Goal: Task Accomplishment & Management: Use online tool/utility

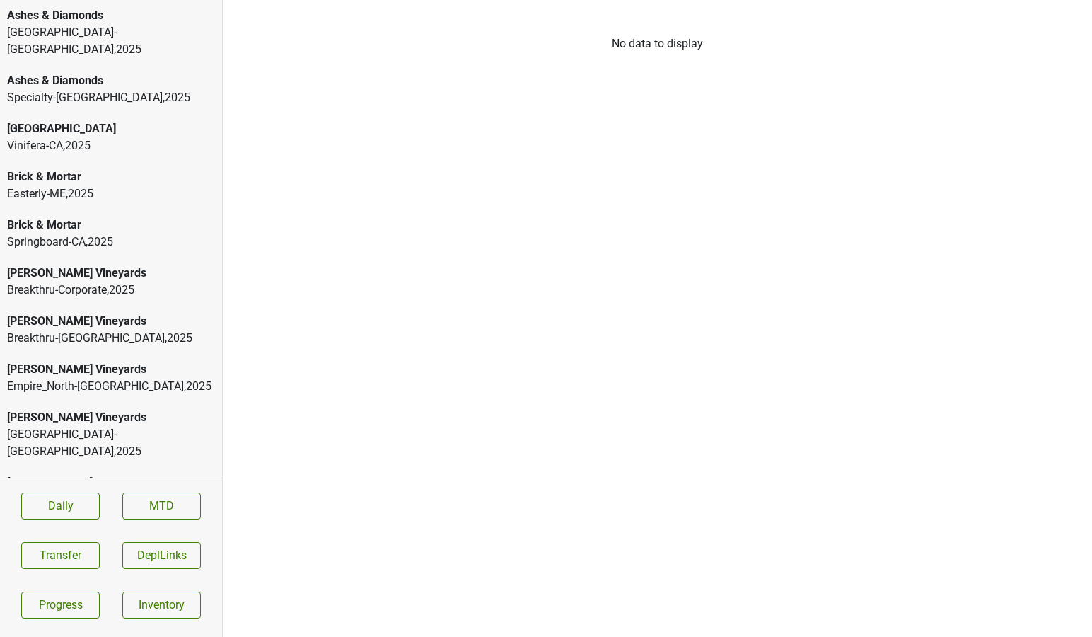
scroll to position [5392, 0]
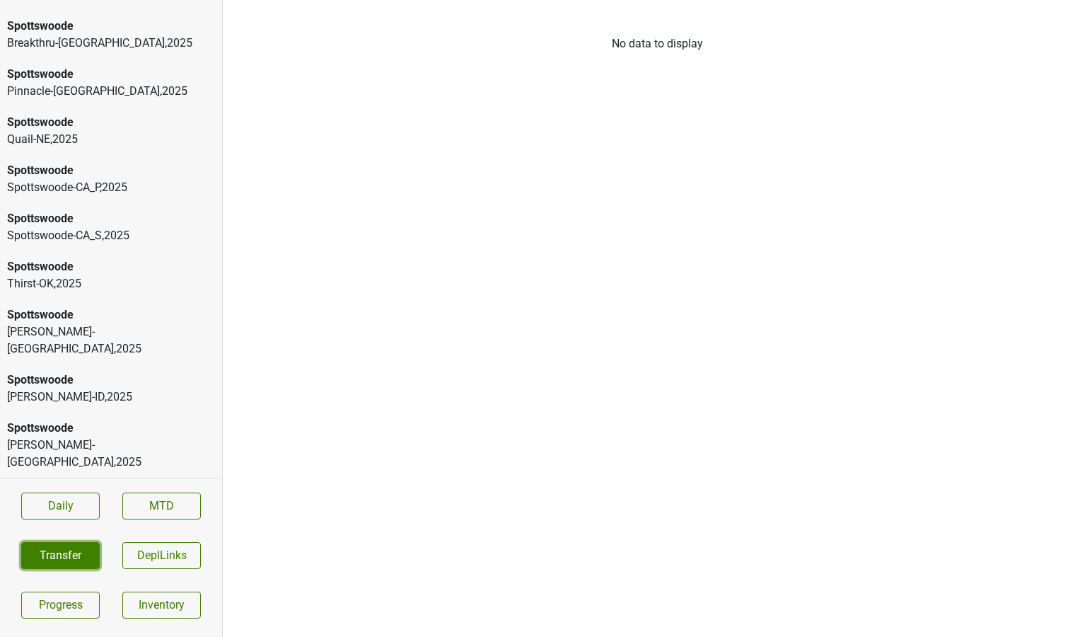
click at [43, 559] on button "Transfer" at bounding box center [60, 555] width 79 height 27
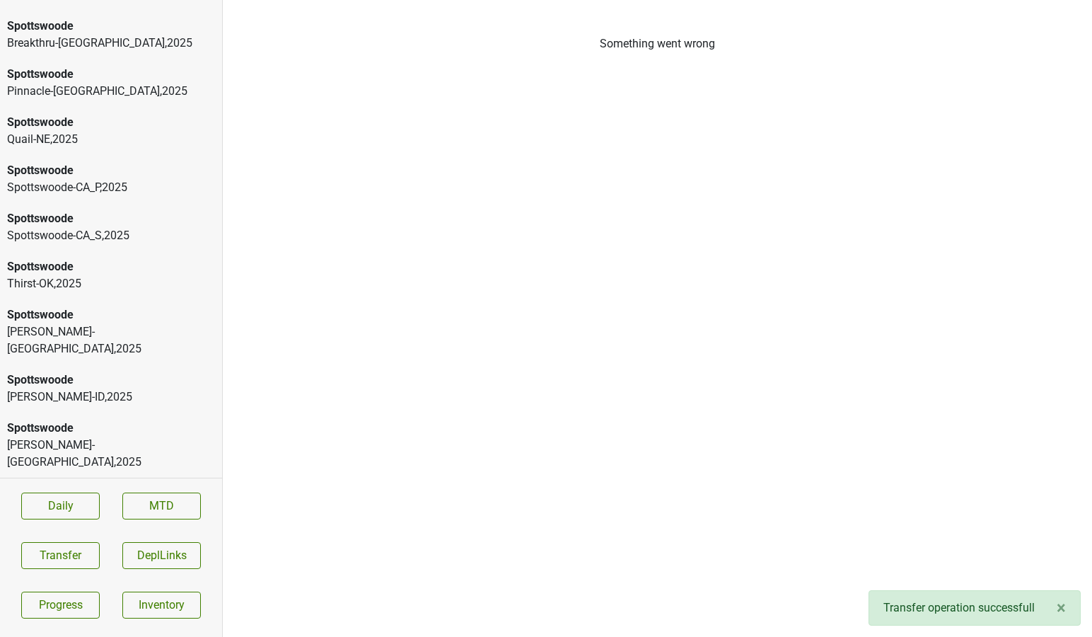
click at [90, 258] on div "Spottswoode" at bounding box center [111, 266] width 208 height 17
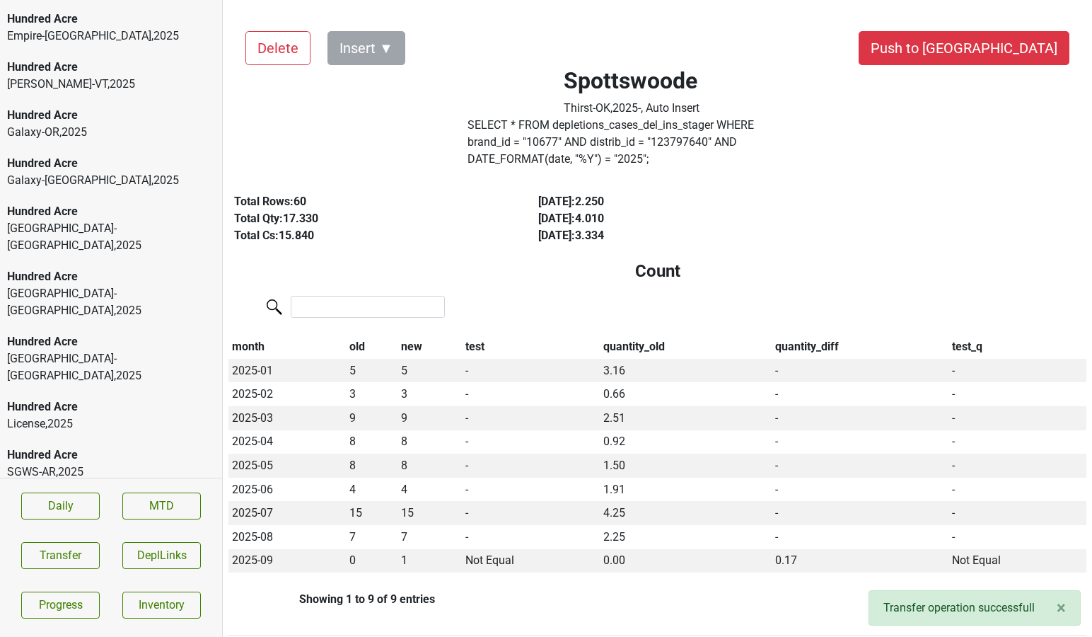
scroll to position [0, 0]
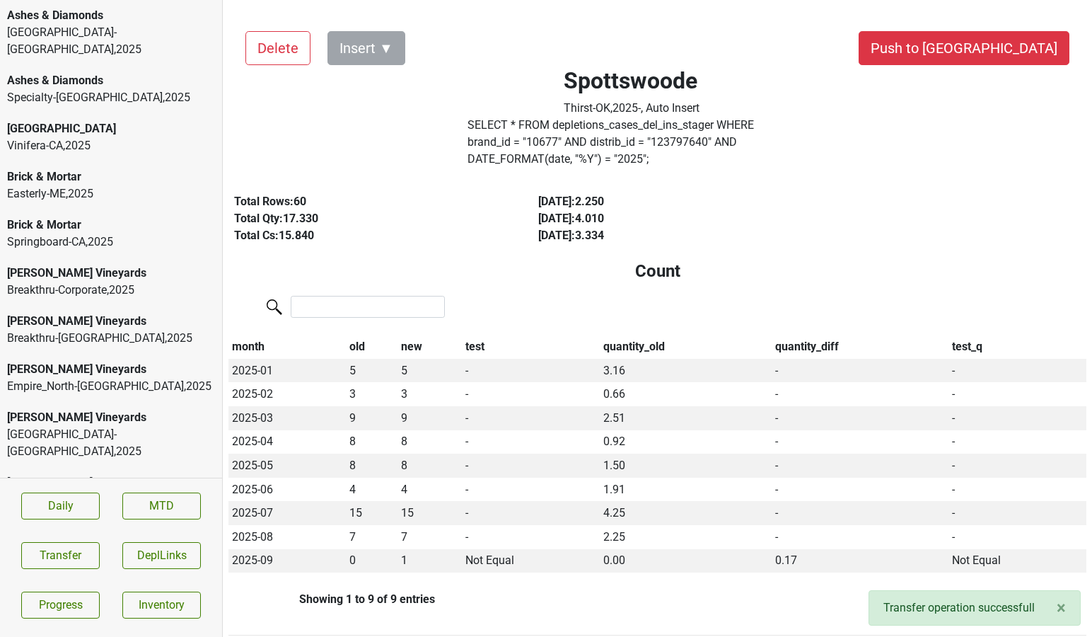
click at [69, 30] on div "[GEOGRAPHIC_DATA]-[GEOGRAPHIC_DATA] , 2025" at bounding box center [111, 41] width 208 height 34
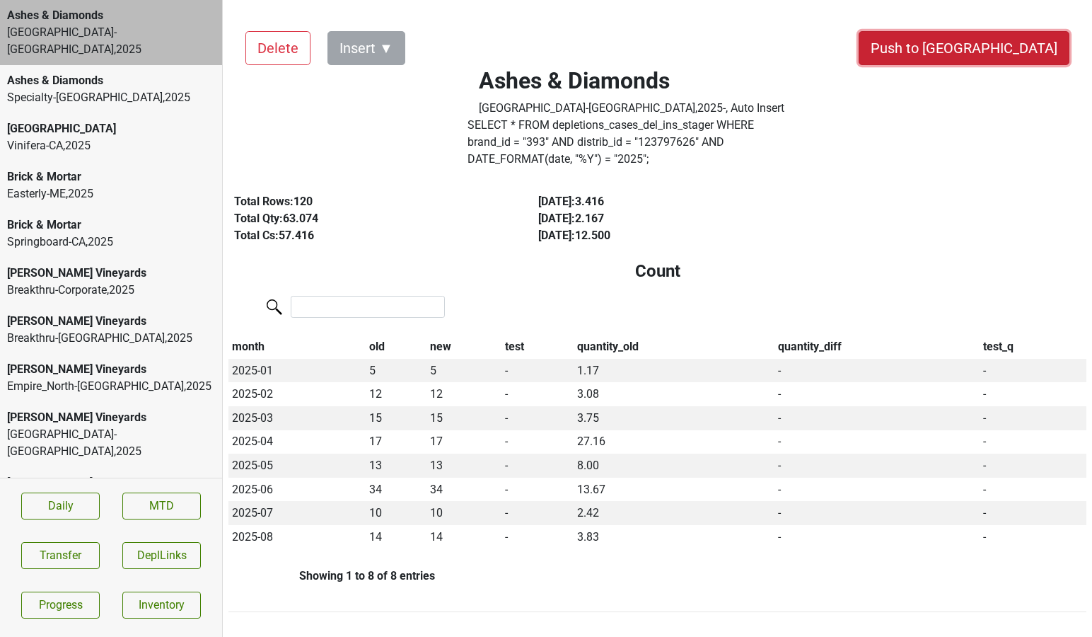
click at [988, 46] on button "Push to [GEOGRAPHIC_DATA]" at bounding box center [964, 48] width 211 height 34
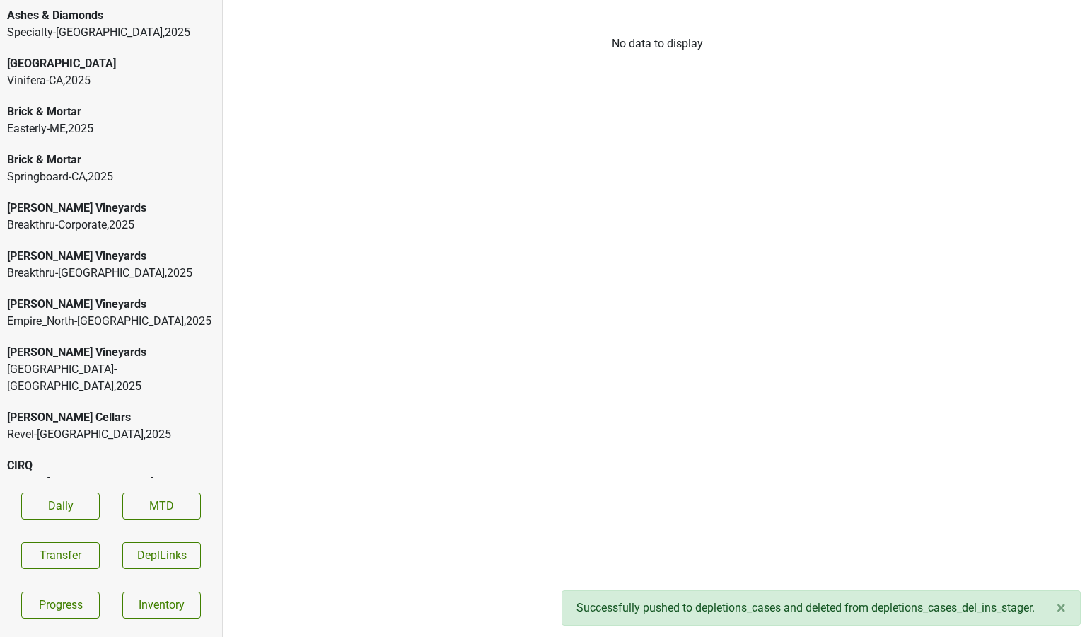
click at [88, 32] on div "Specialty-[GEOGRAPHIC_DATA] , 2025" at bounding box center [111, 32] width 208 height 17
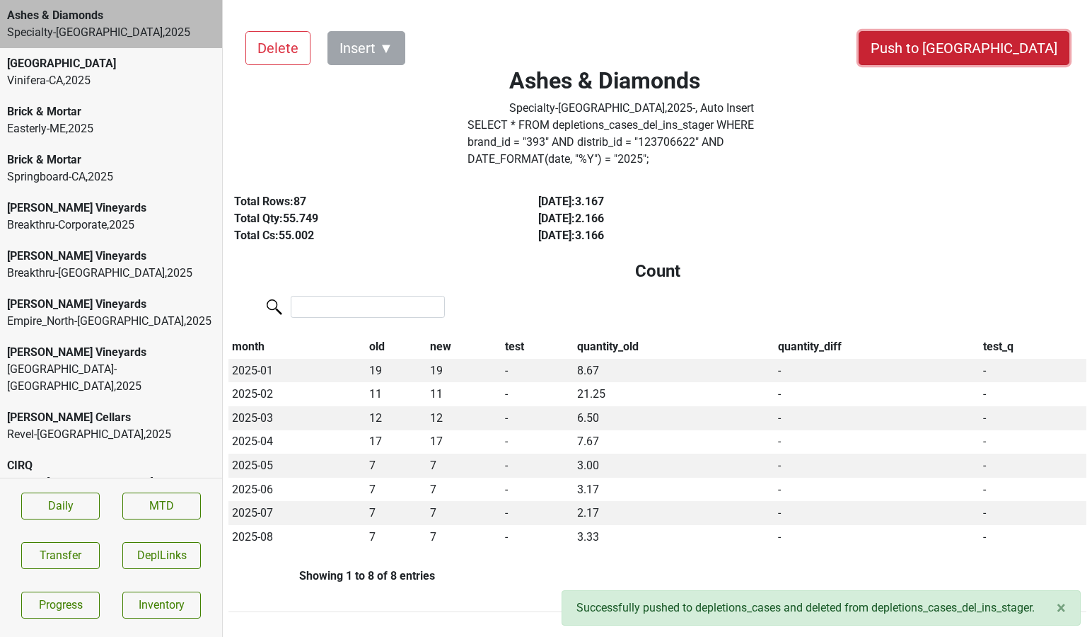
click at [1014, 48] on button "Push to [GEOGRAPHIC_DATA]" at bounding box center [964, 48] width 211 height 34
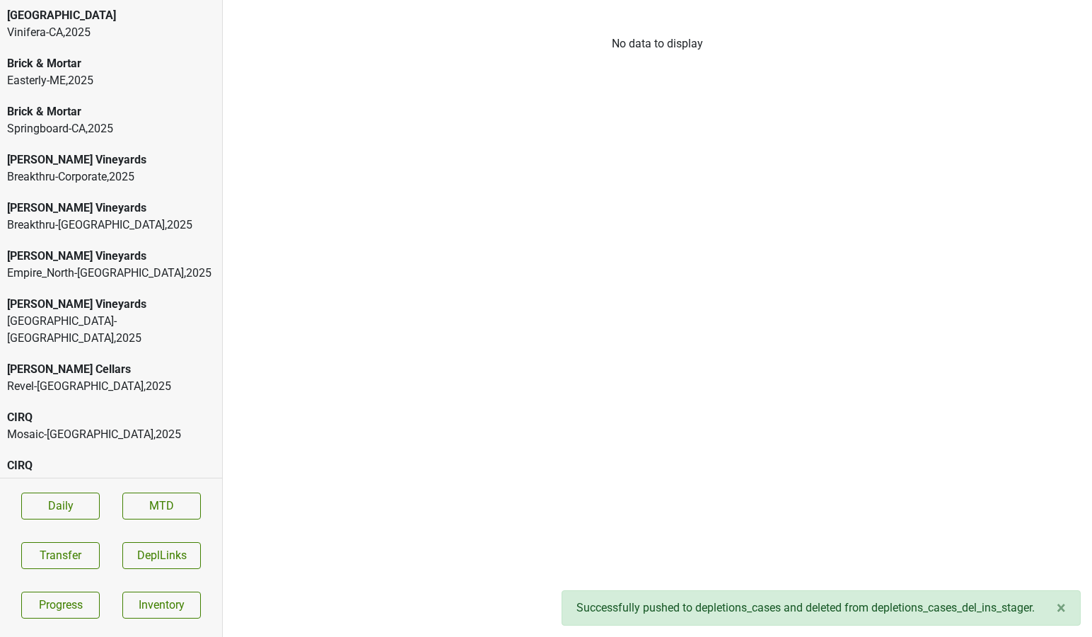
click at [146, 69] on div "Brick & Mortar" at bounding box center [111, 63] width 208 height 17
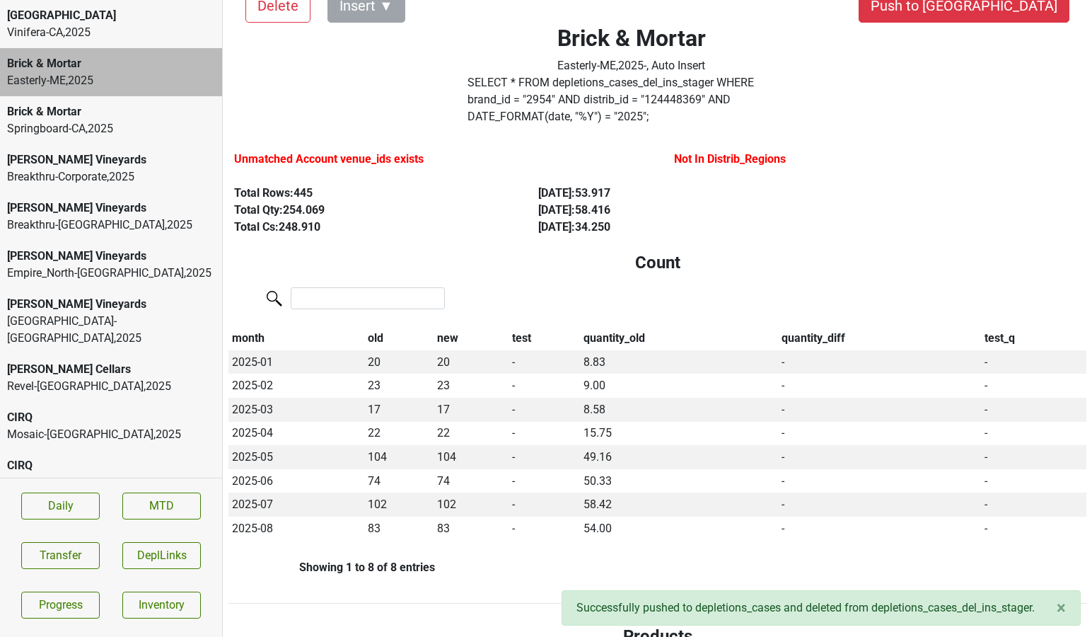
scroll to position [40, 0]
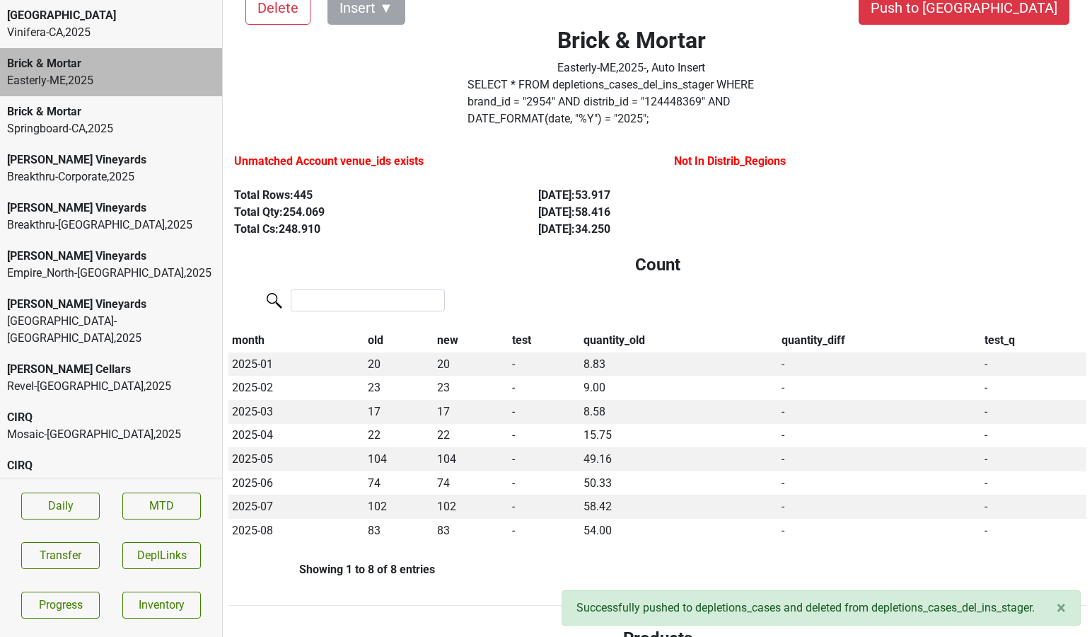
click at [117, 119] on div "Brick & Mortar" at bounding box center [111, 111] width 208 height 17
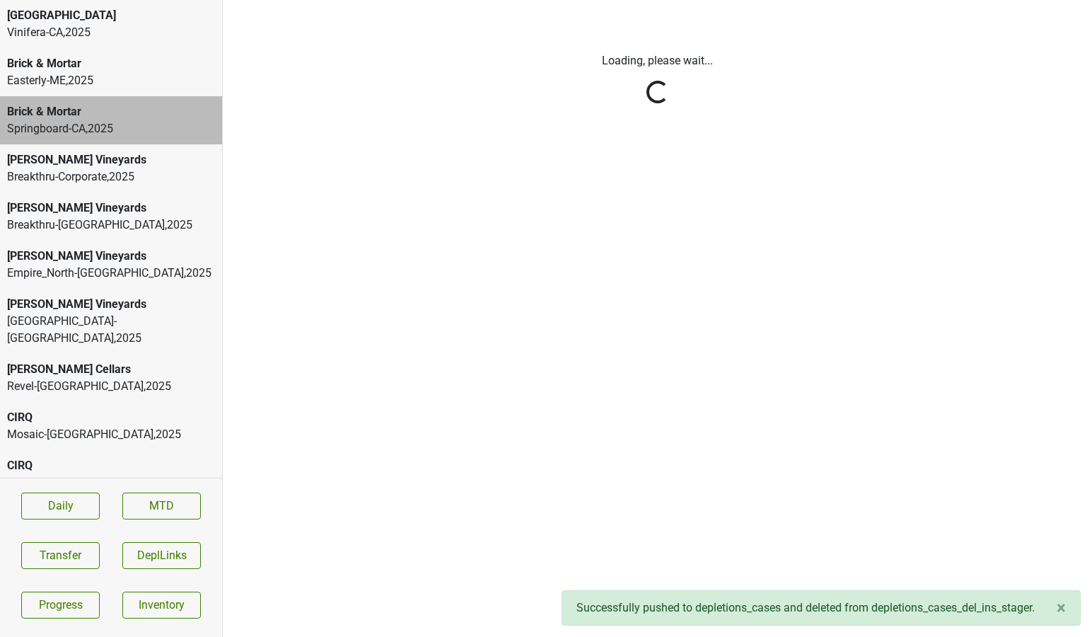
scroll to position [0, 0]
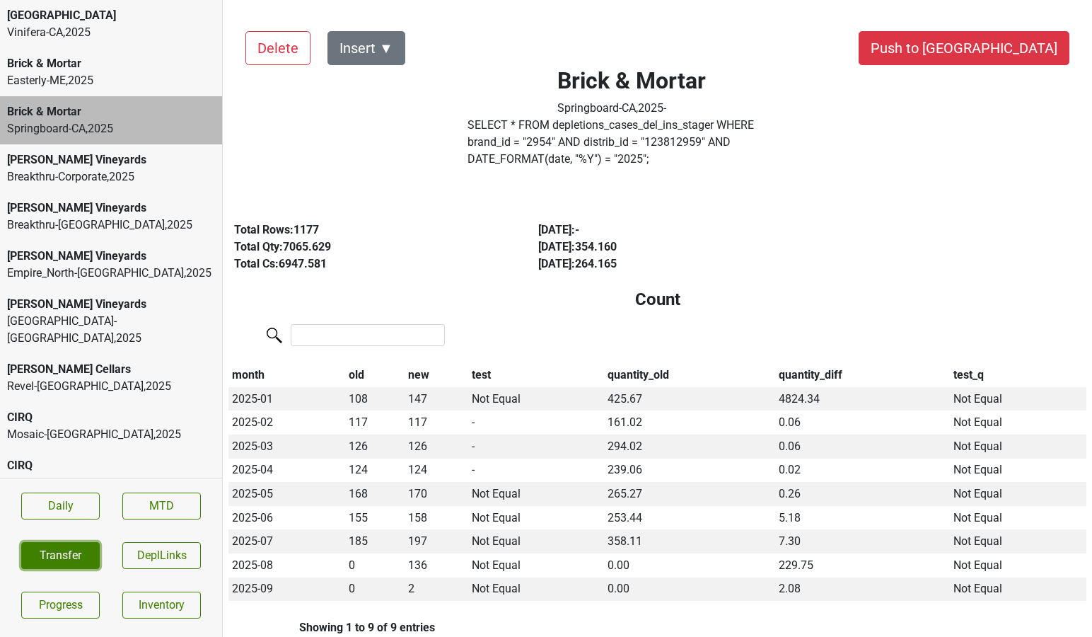
click at [70, 563] on button "Transfer" at bounding box center [60, 555] width 79 height 27
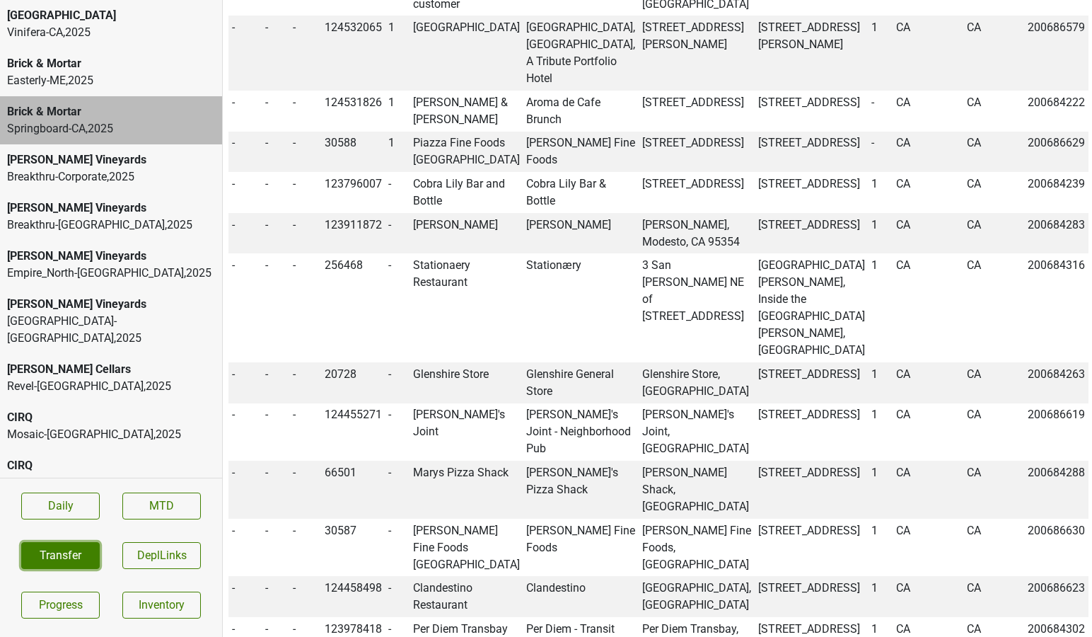
scroll to position [1604, 0]
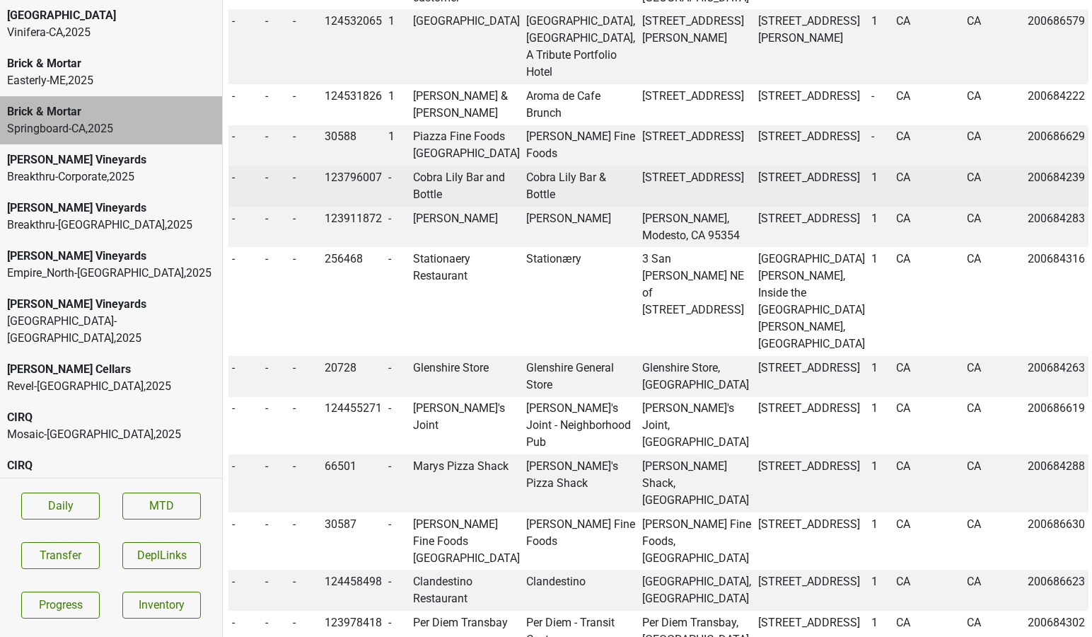
click at [463, 207] on td "Cobra Lily Bar and Bottle" at bounding box center [467, 186] width 114 height 41
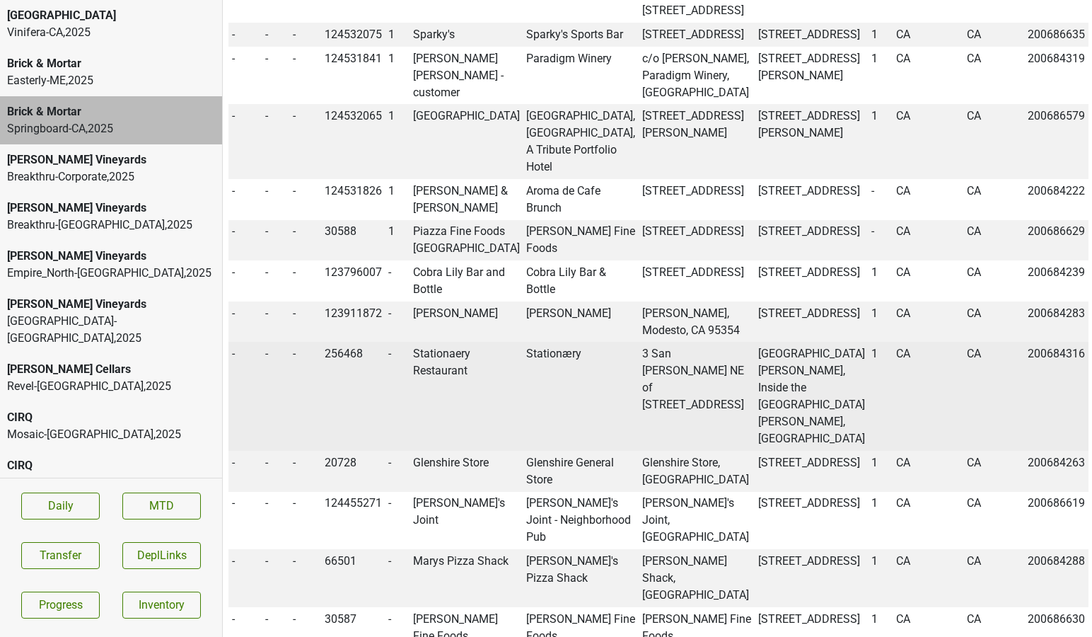
scroll to position [988, 0]
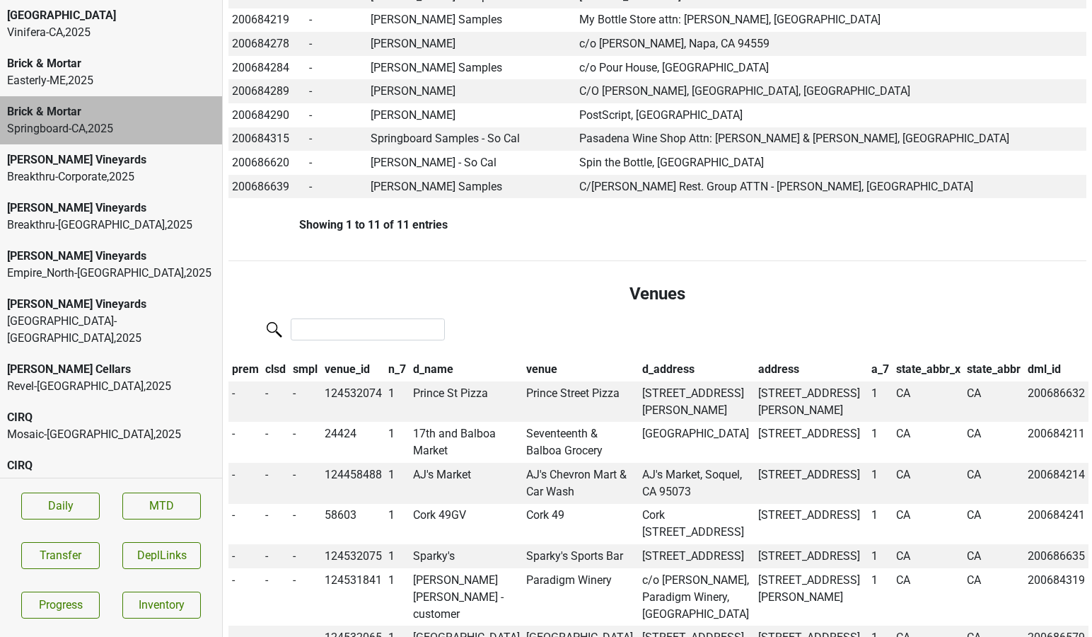
click at [249, 357] on th "prem" at bounding box center [246, 369] width 34 height 24
click at [274, 357] on th "clsd" at bounding box center [277, 369] width 28 height 24
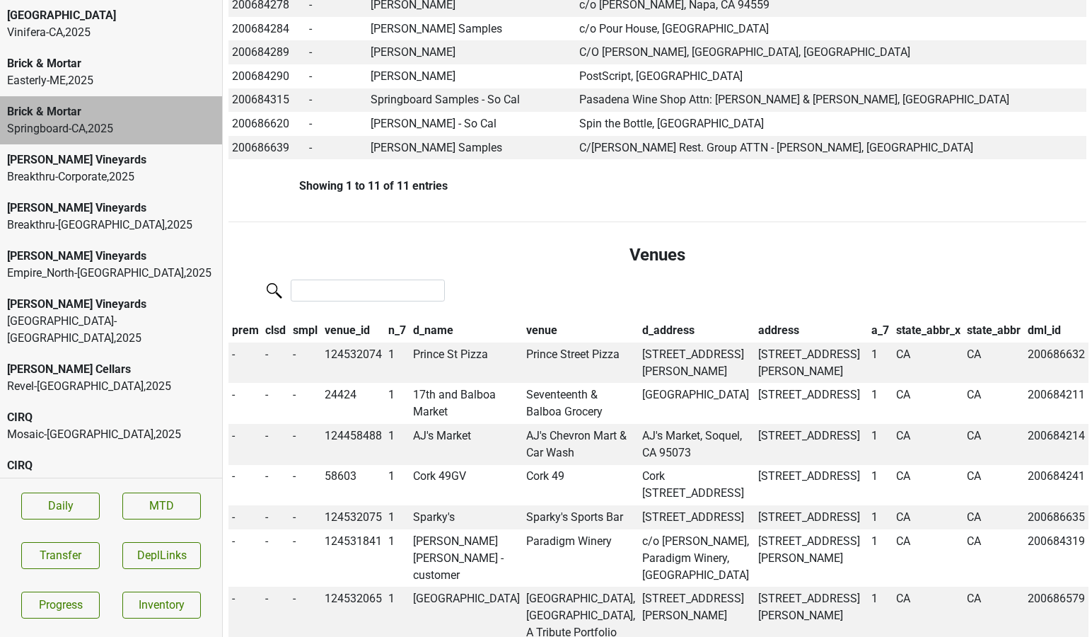
scroll to position [0, 0]
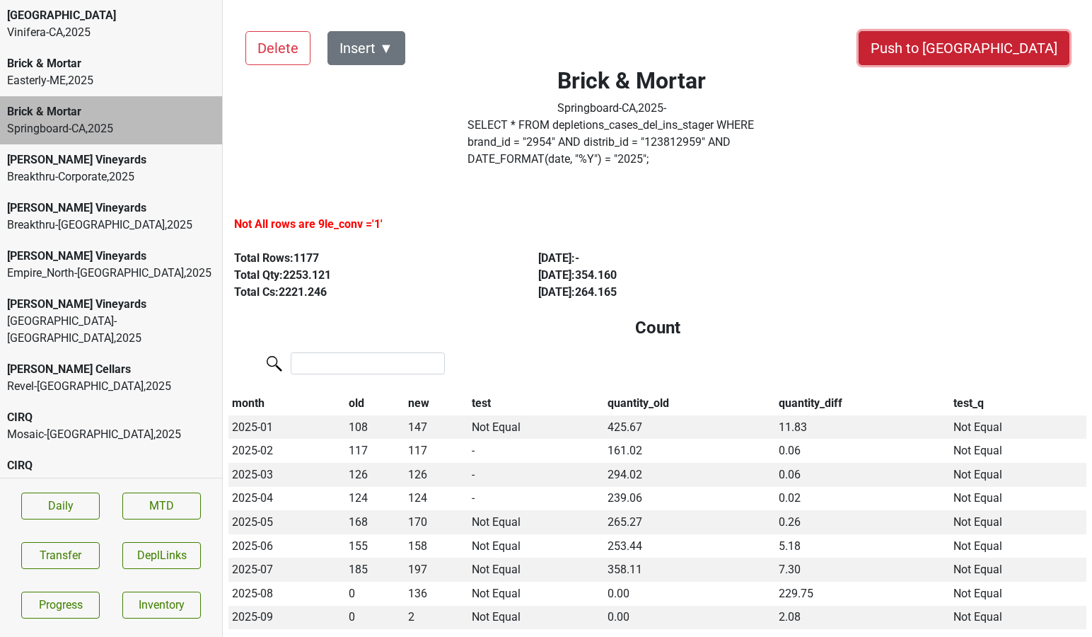
click at [995, 49] on button "Push to [GEOGRAPHIC_DATA]" at bounding box center [964, 48] width 211 height 34
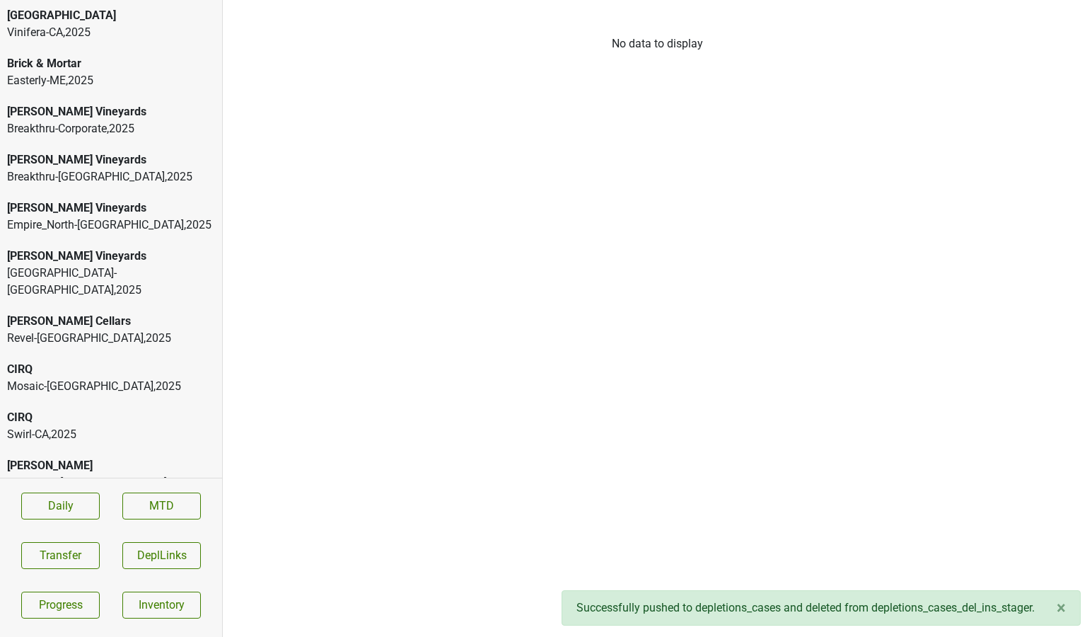
click at [16, 168] on div "Breakthru-[GEOGRAPHIC_DATA] , 2025" at bounding box center [111, 176] width 208 height 17
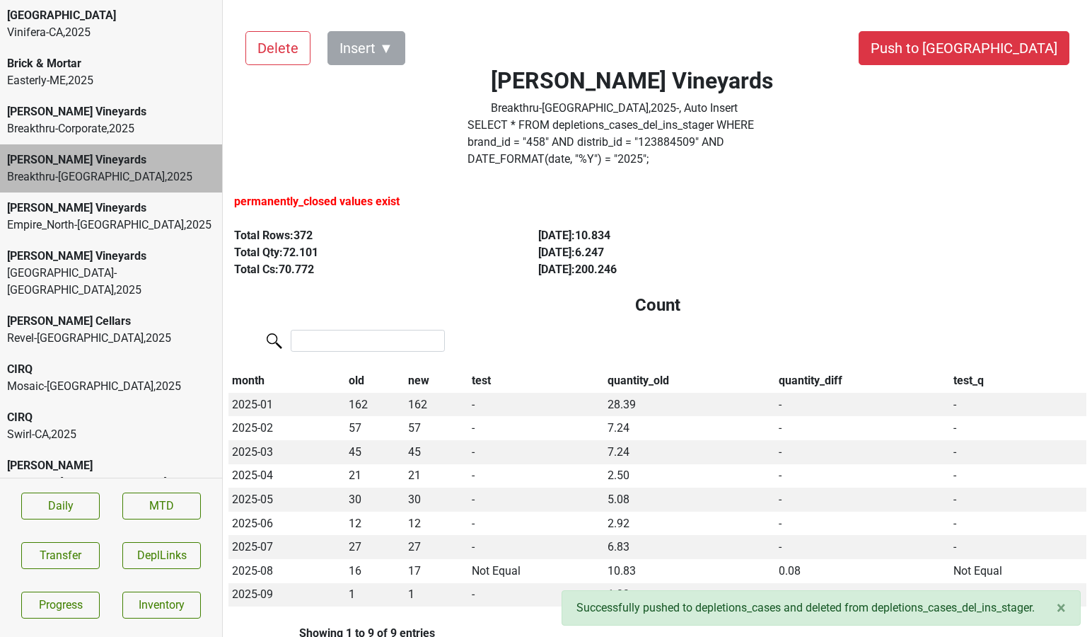
click at [36, 123] on div "Breakthru-Corporate , 2025" at bounding box center [111, 128] width 208 height 17
